Goal: Transaction & Acquisition: Purchase product/service

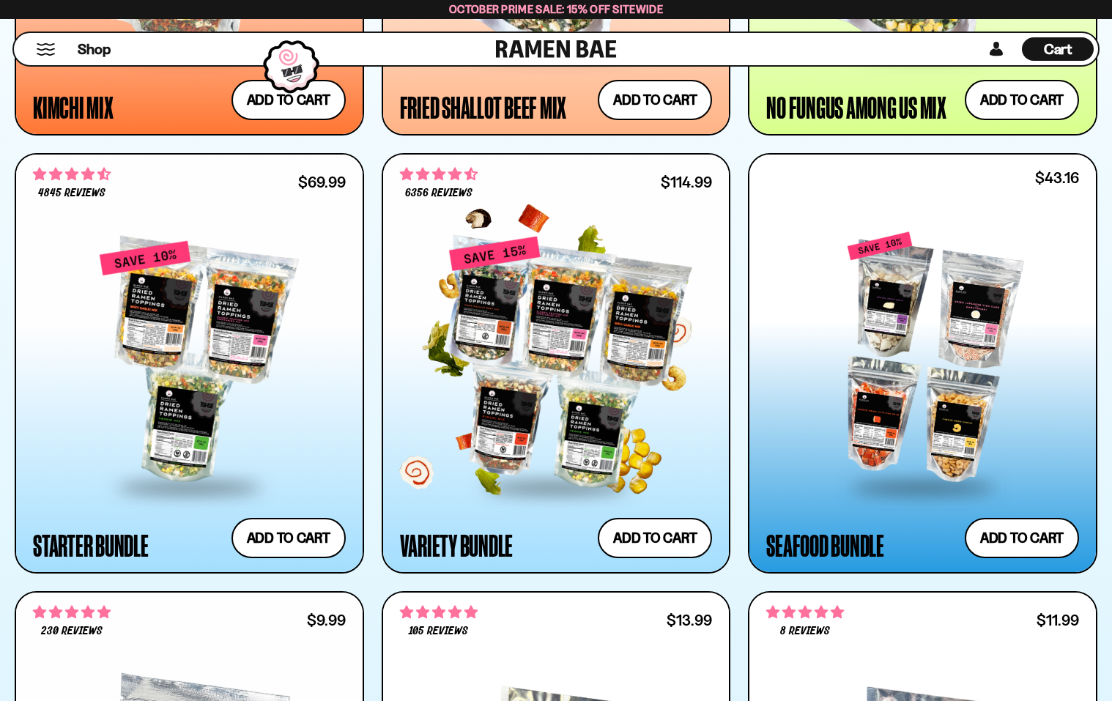
scroll to position [1612, 0]
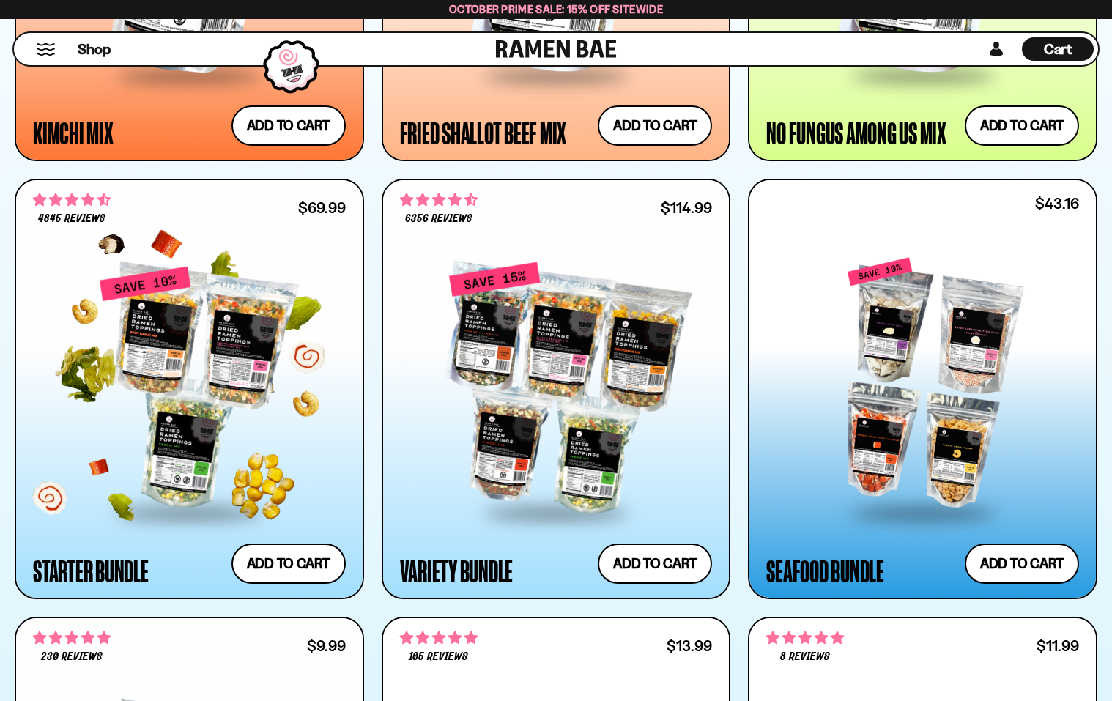
click at [281, 365] on div at bounding box center [189, 388] width 313 height 245
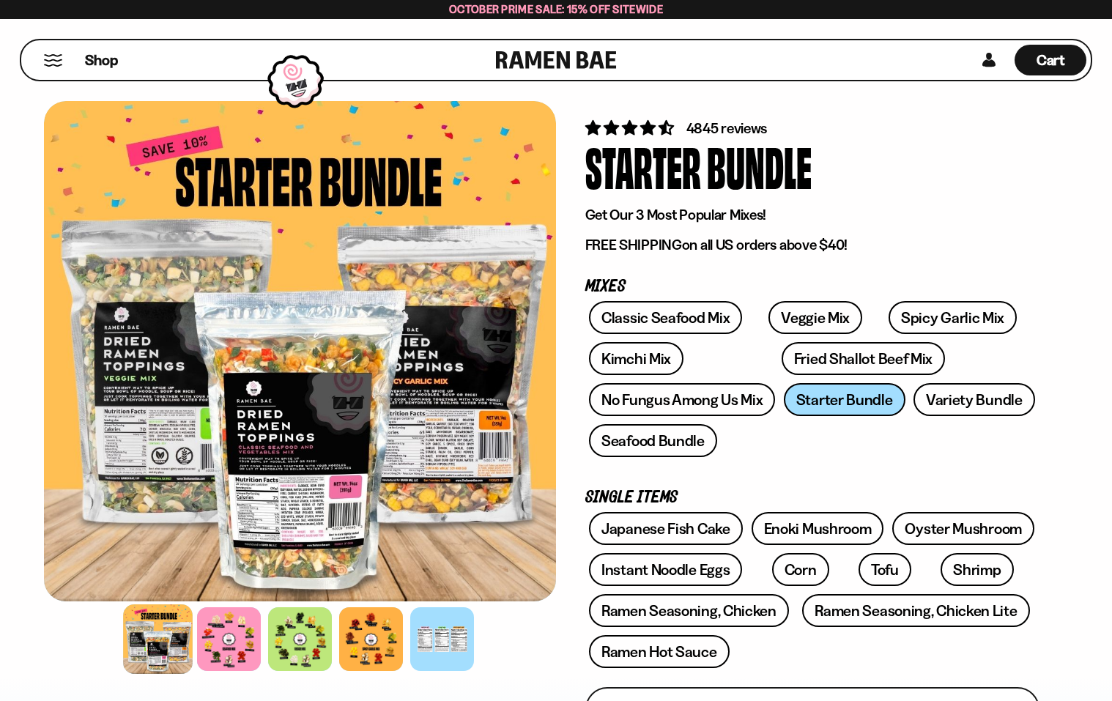
scroll to position [73, 0]
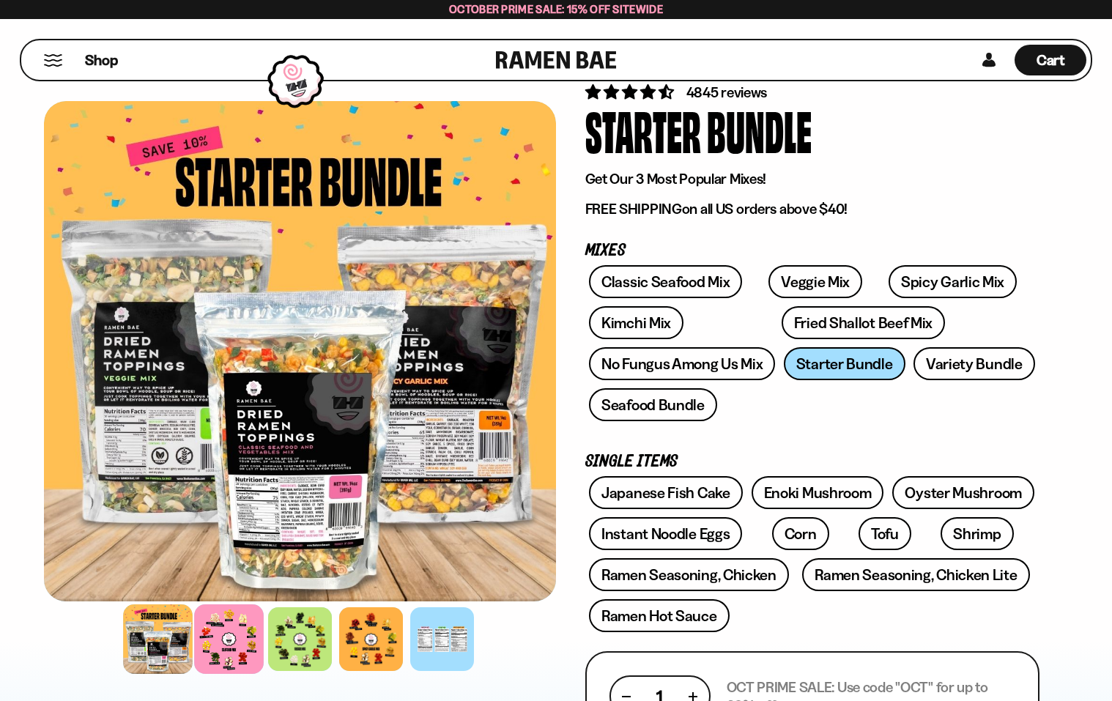
click at [218, 640] on div at bounding box center [229, 640] width 70 height 70
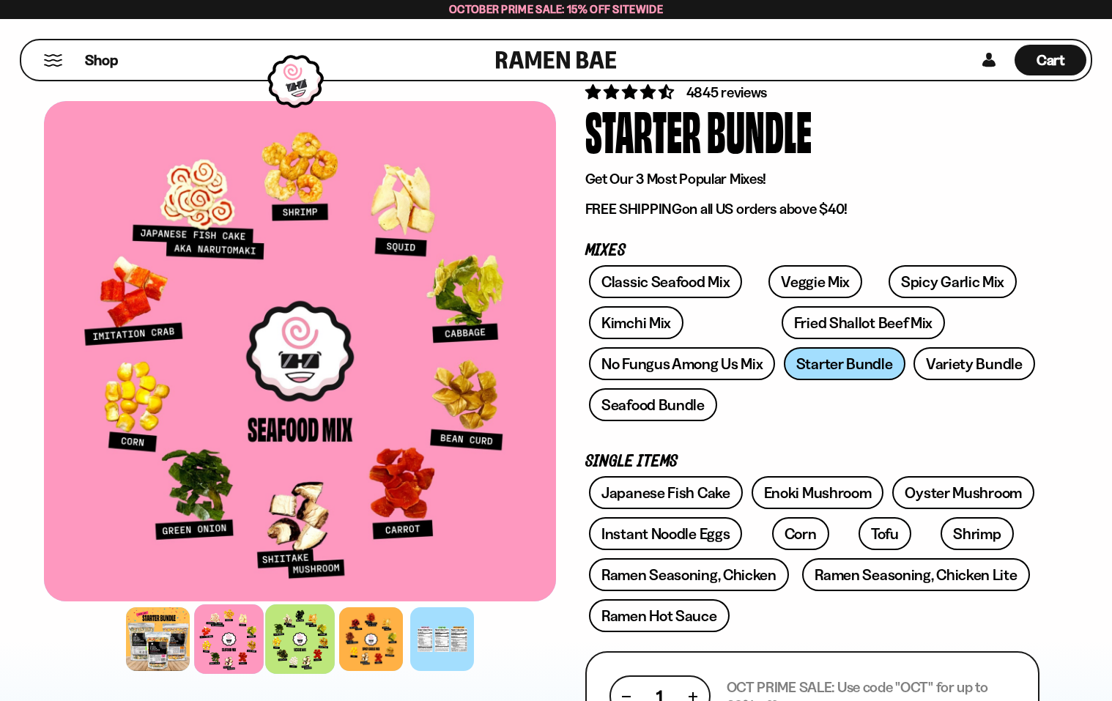
click at [292, 653] on div at bounding box center [300, 640] width 70 height 70
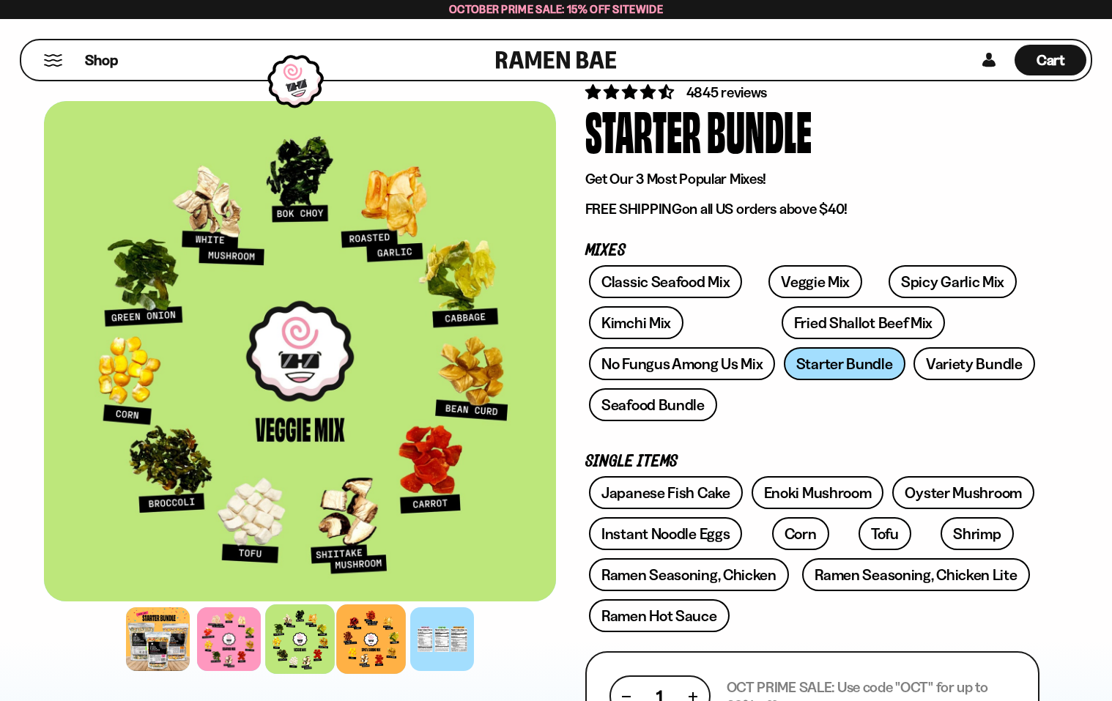
click at [370, 640] on div at bounding box center [371, 640] width 70 height 70
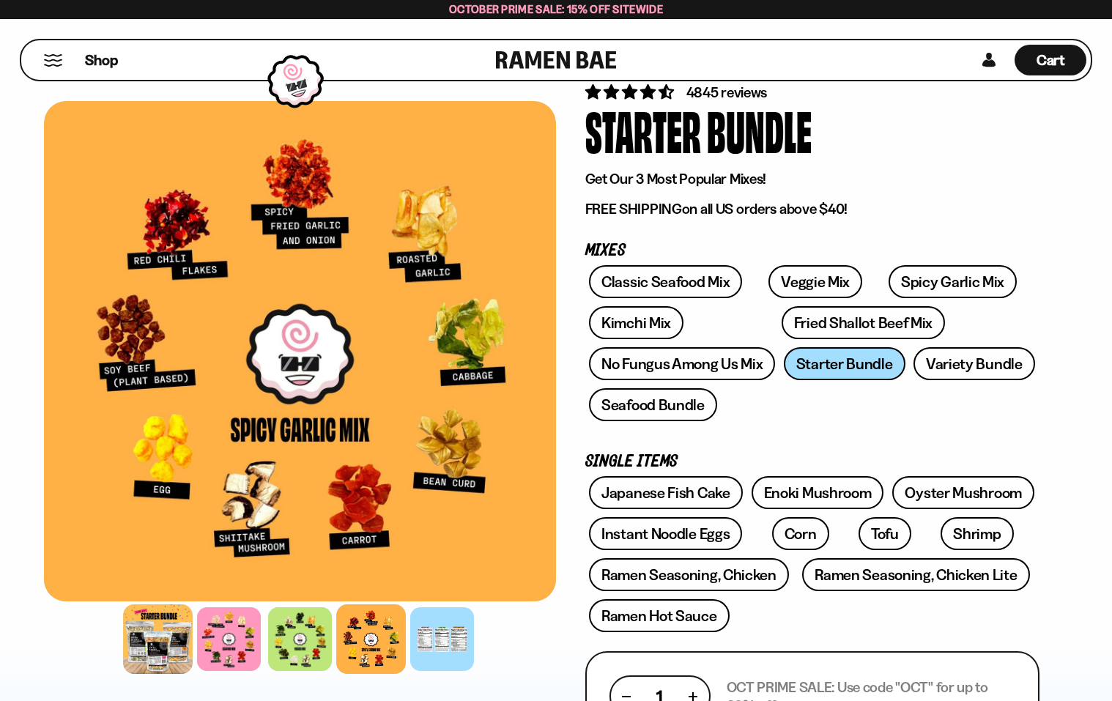
click at [158, 654] on div at bounding box center [158, 640] width 70 height 70
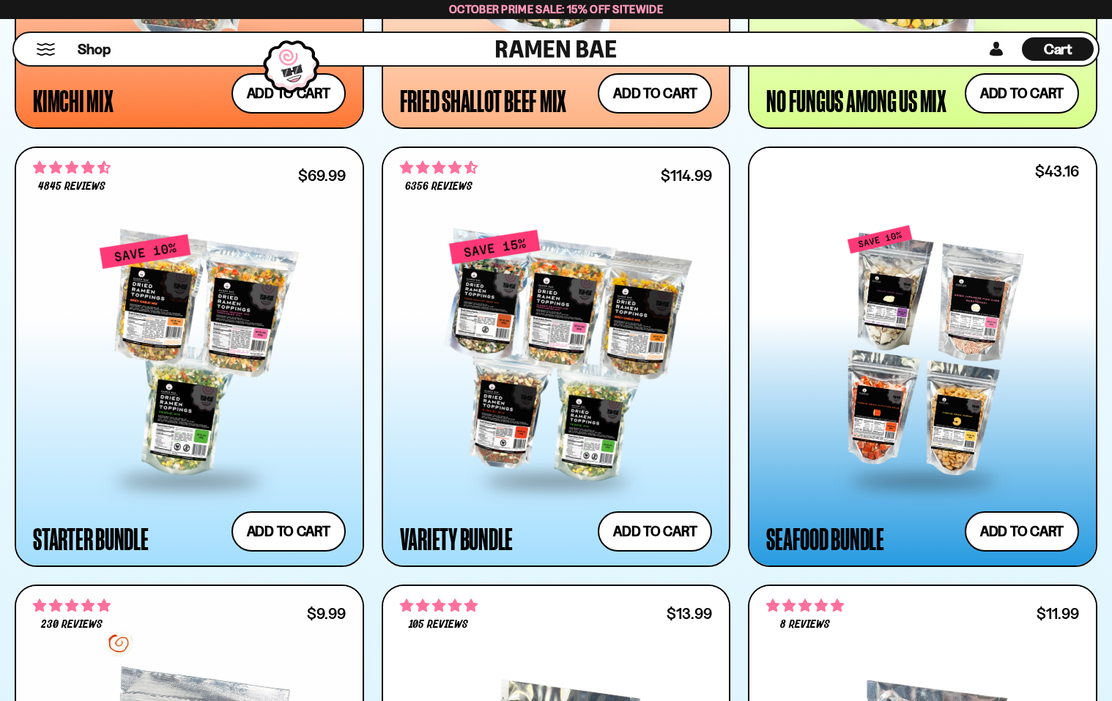
scroll to position [1612, 0]
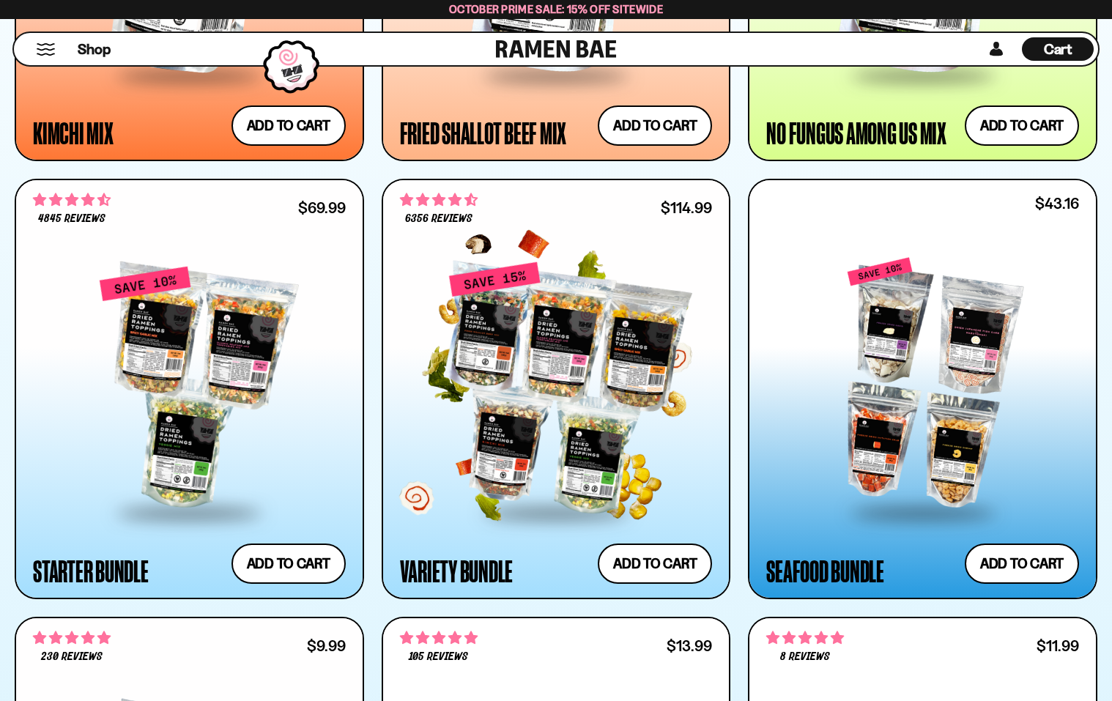
click at [531, 402] on div at bounding box center [556, 388] width 313 height 245
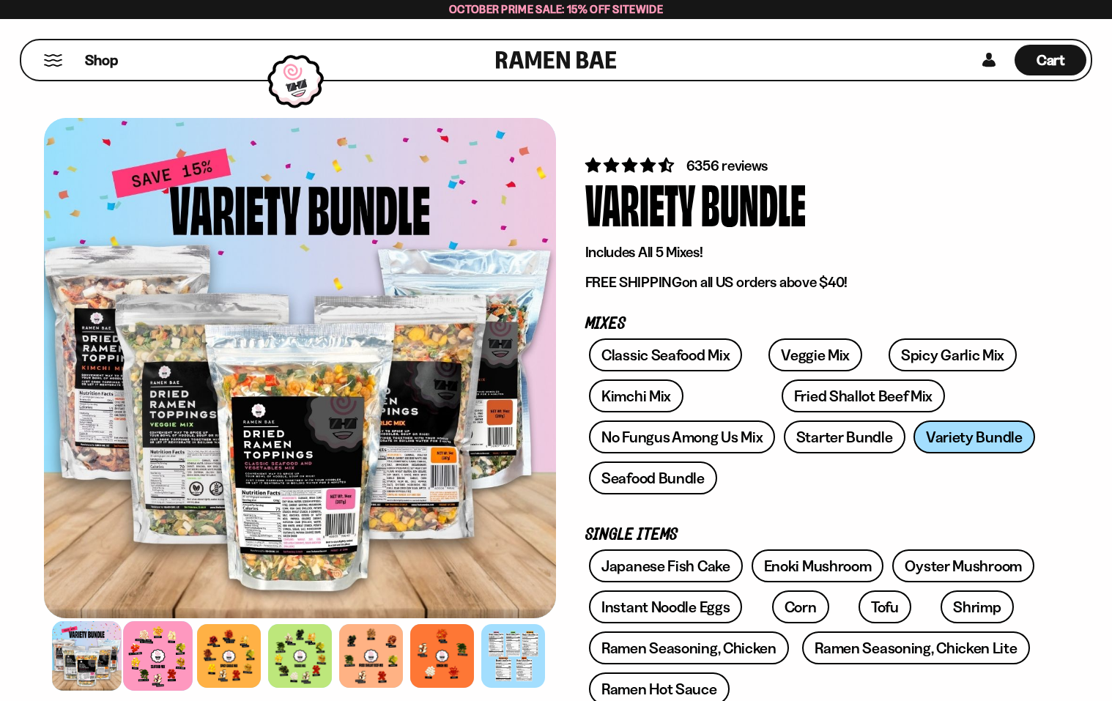
click at [152, 652] on div at bounding box center [158, 656] width 70 height 70
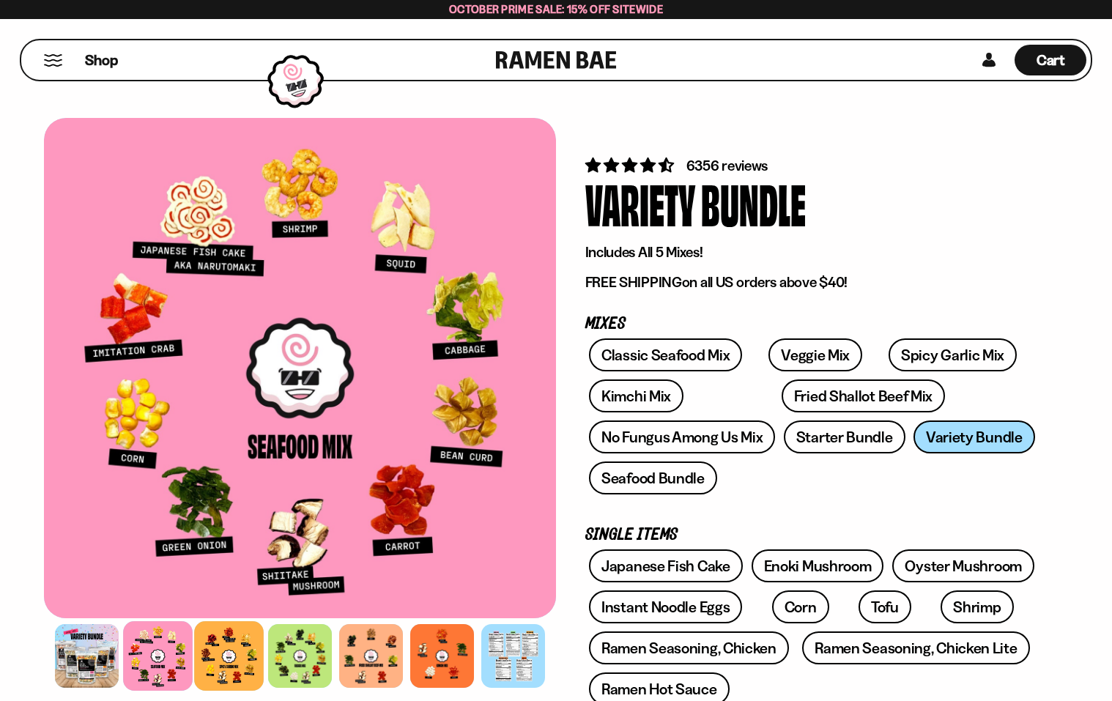
click at [224, 660] on div at bounding box center [229, 656] width 70 height 70
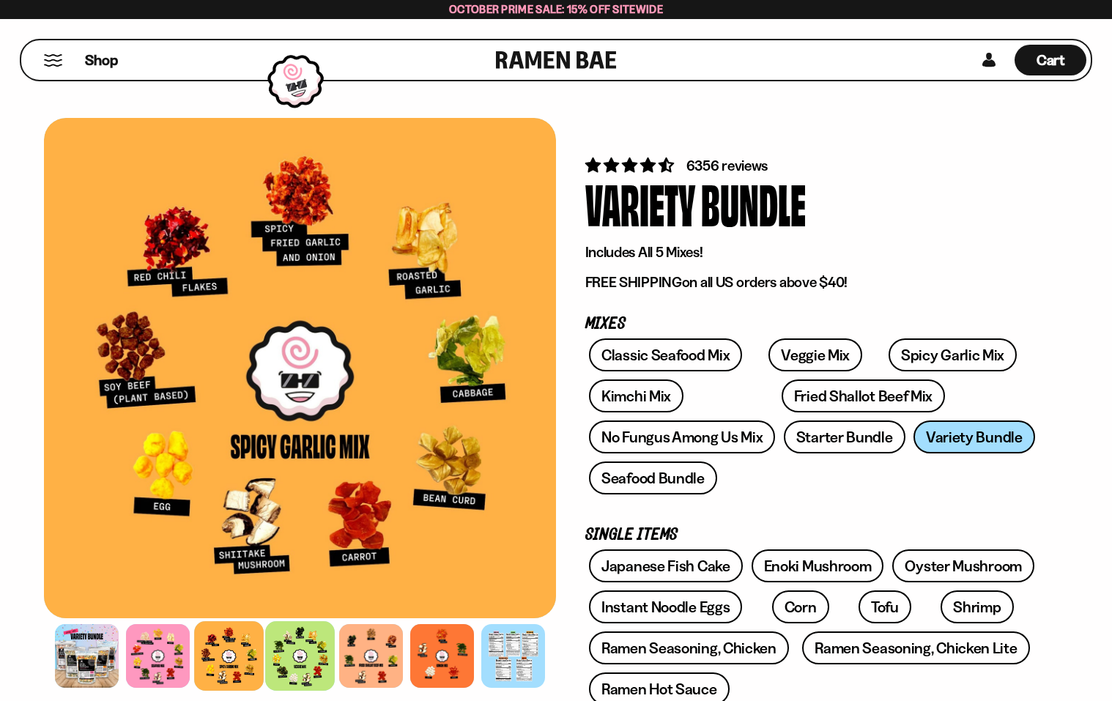
click at [288, 658] on div at bounding box center [300, 656] width 70 height 70
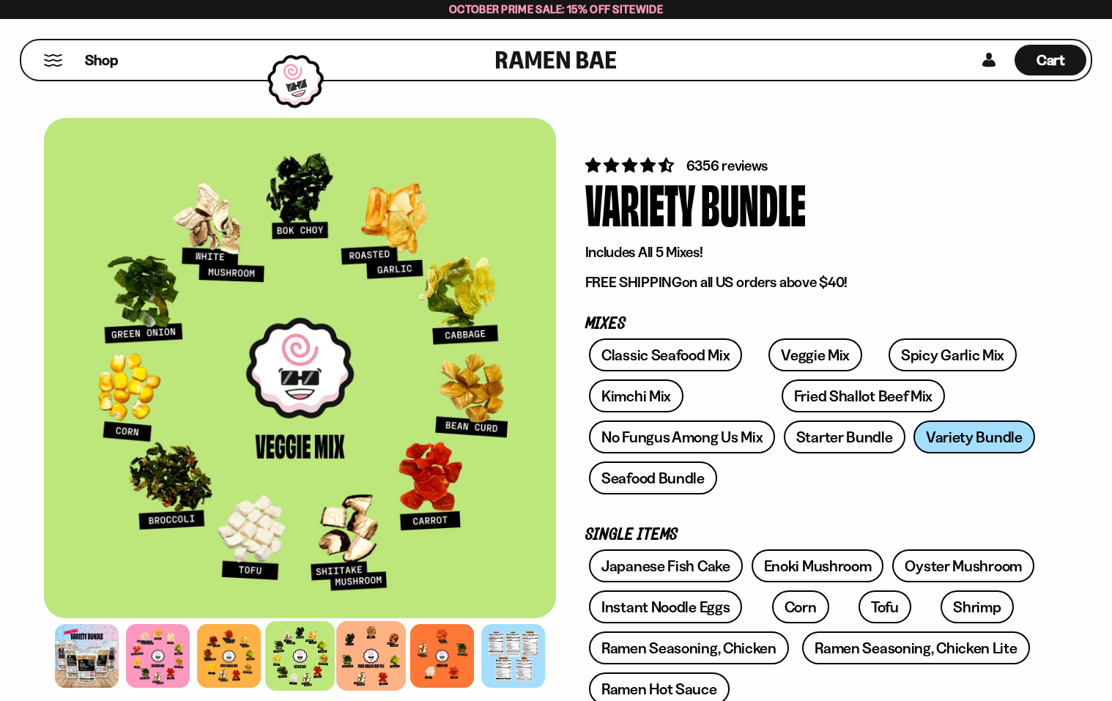
click at [359, 657] on div at bounding box center [371, 656] width 70 height 70
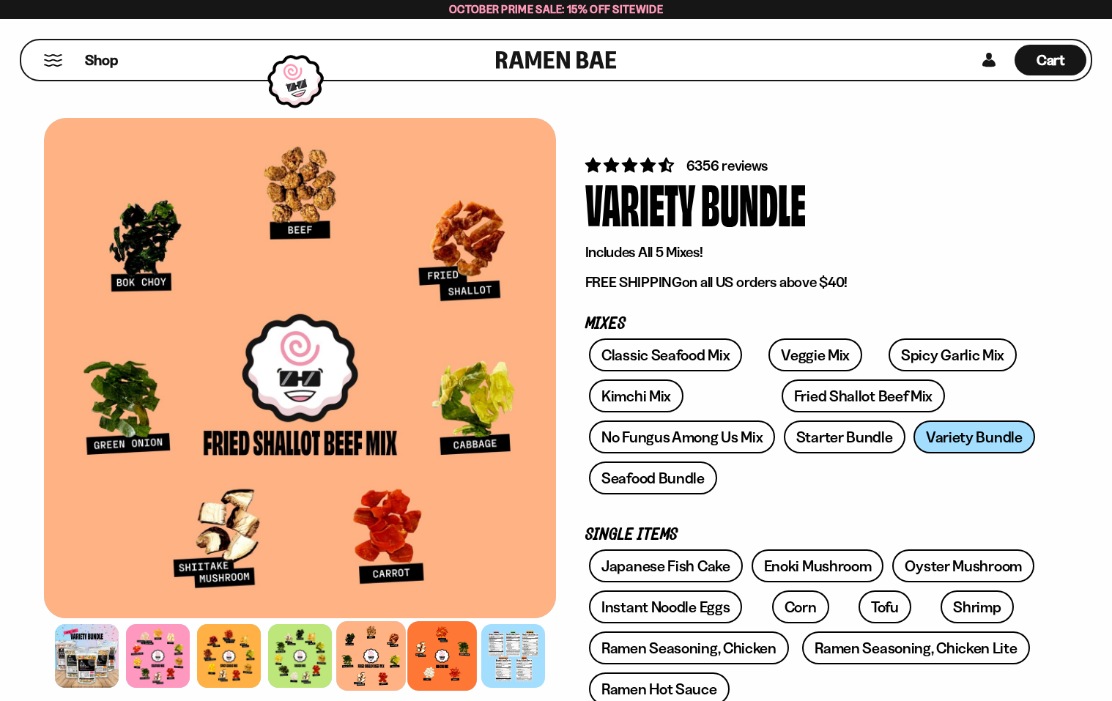
click at [435, 659] on div at bounding box center [442, 656] width 70 height 70
